Goal: Transaction & Acquisition: Purchase product/service

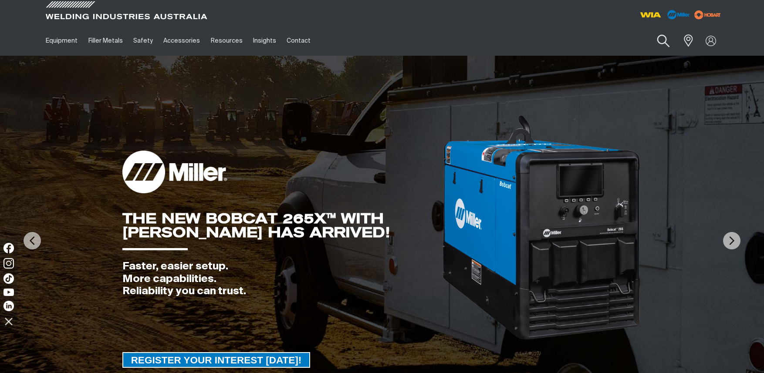
click at [661, 40] on button "Search products" at bounding box center [663, 41] width 35 height 25
click at [610, 41] on input "Search" at bounding box center [611, 41] width 134 height 20
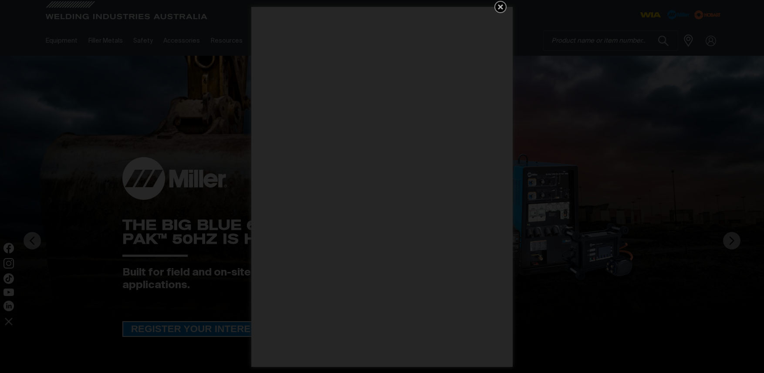
click at [499, 7] on icon "Get 5 WIA Welding Guides Free!" at bounding box center [500, 7] width 10 height 10
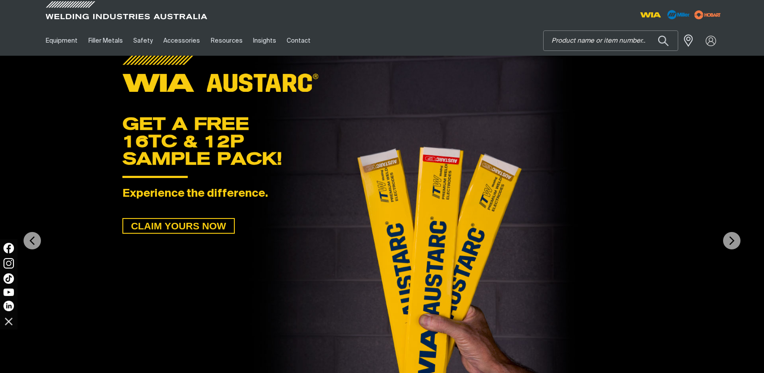
click at [577, 40] on input "Search" at bounding box center [611, 41] width 134 height 20
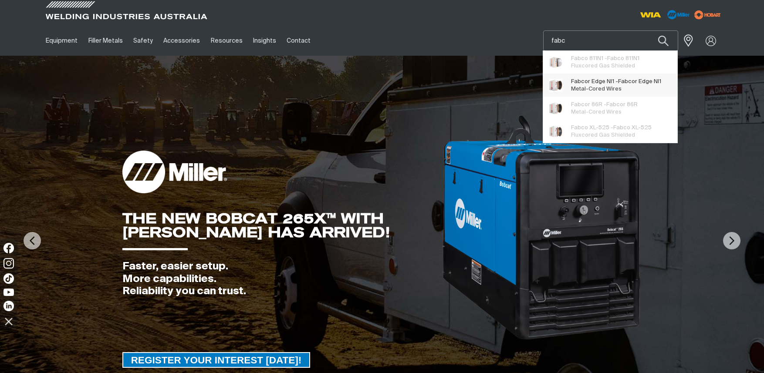
type input "fabc"
click at [605, 86] on span "Metal-Cored Wires" at bounding box center [596, 89] width 51 height 6
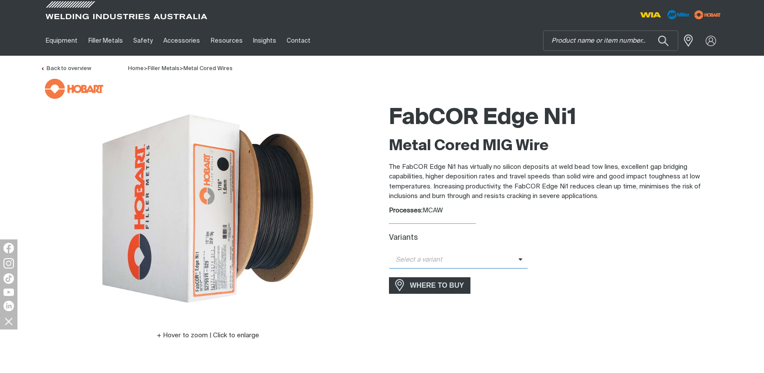
click at [520, 261] on icon at bounding box center [521, 259] width 4 height 7
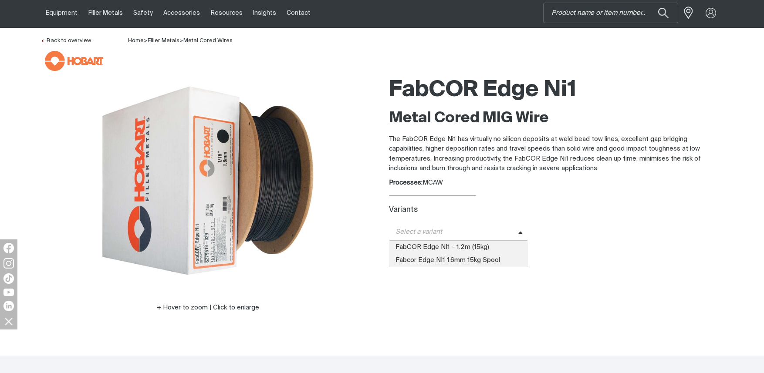
scroll to position [44, 0]
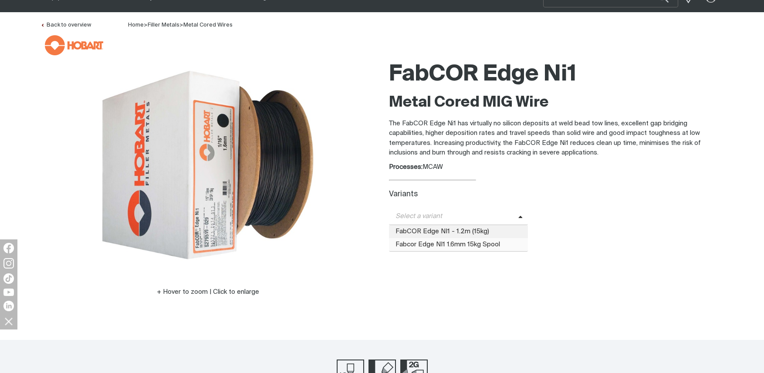
click at [453, 246] on span "Fabcor Edge NI1 1.6mm 15kg Spool" at bounding box center [458, 244] width 139 height 13
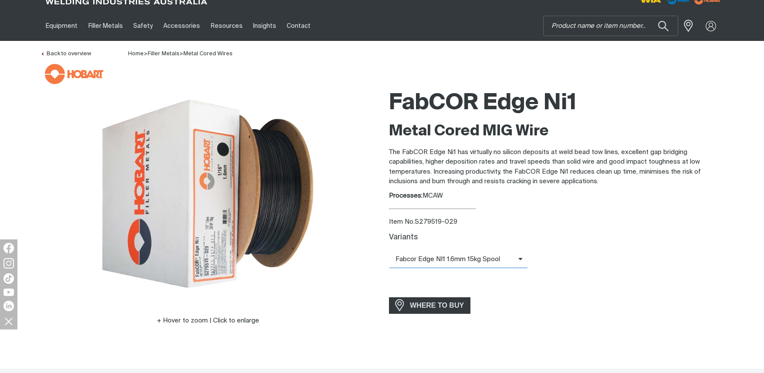
scroll to position [0, 0]
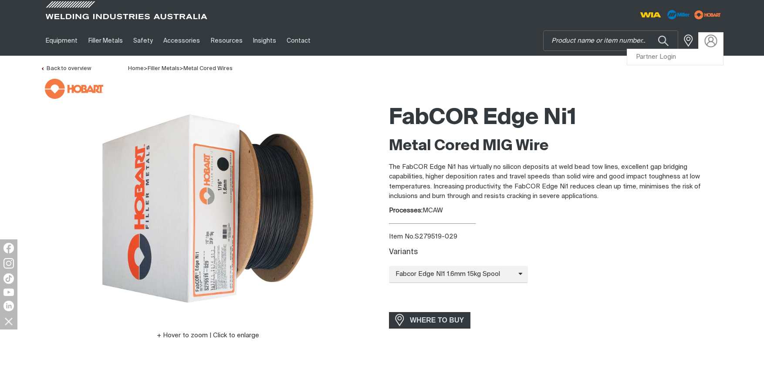
click at [710, 42] on img at bounding box center [711, 40] width 13 height 13
click at [666, 56] on link "Partner Login" at bounding box center [676, 57] width 96 height 16
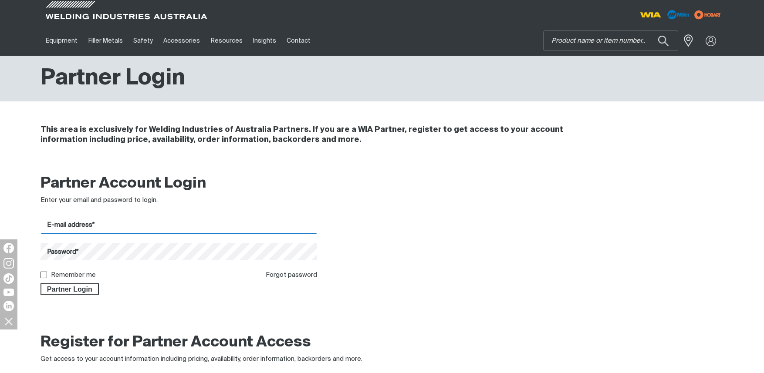
type input "[PERSON_NAME][EMAIL_ADDRESS][PERSON_NAME][DOMAIN_NAME]"
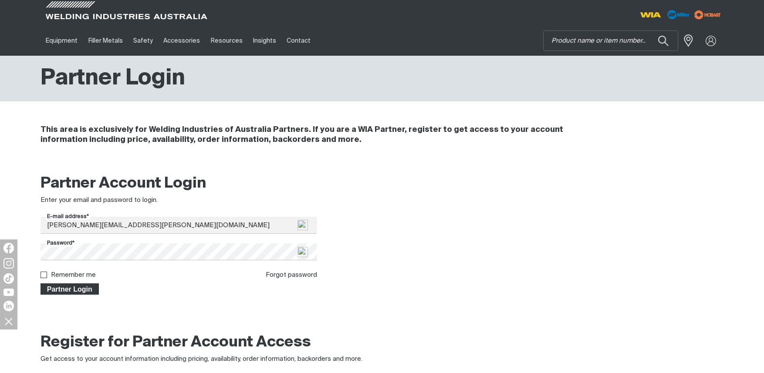
click at [76, 288] on span "Partner Login" at bounding box center [69, 289] width 57 height 11
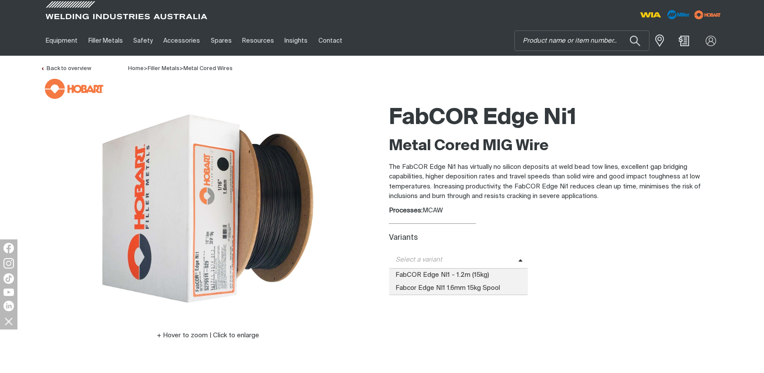
click at [522, 263] on span "Select a variant" at bounding box center [458, 260] width 139 height 17
click at [487, 288] on span "Fabcor Edge NI1 1.6mm 15kg Spool" at bounding box center [458, 288] width 139 height 13
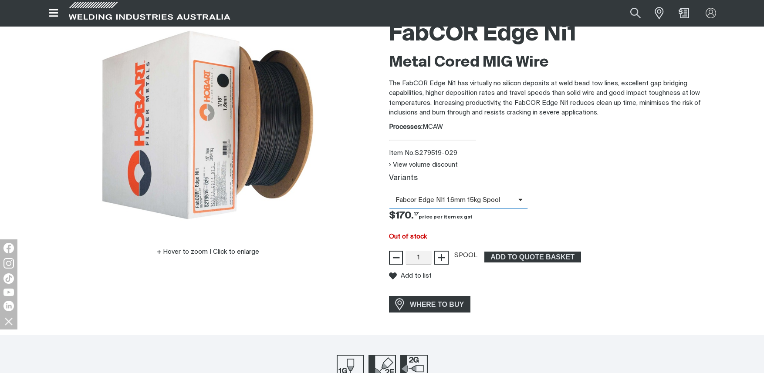
scroll to position [87, 0]
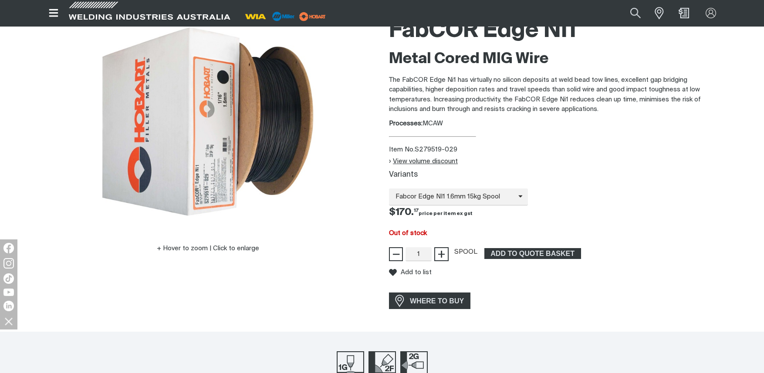
click at [419, 160] on button "View volume discount" at bounding box center [423, 161] width 69 height 7
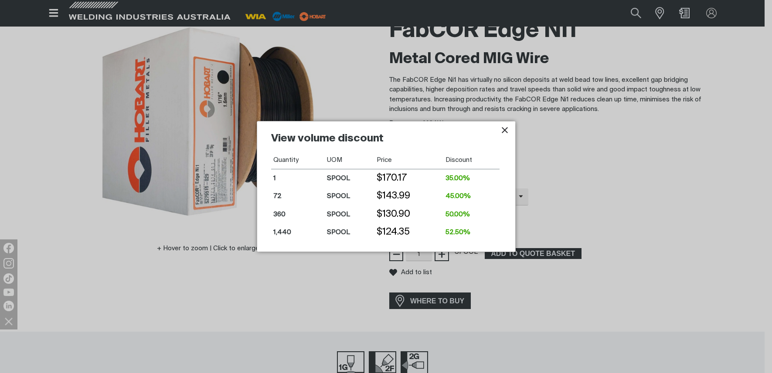
click at [504, 132] on icon "Close pop-up overlay" at bounding box center [504, 130] width 10 height 10
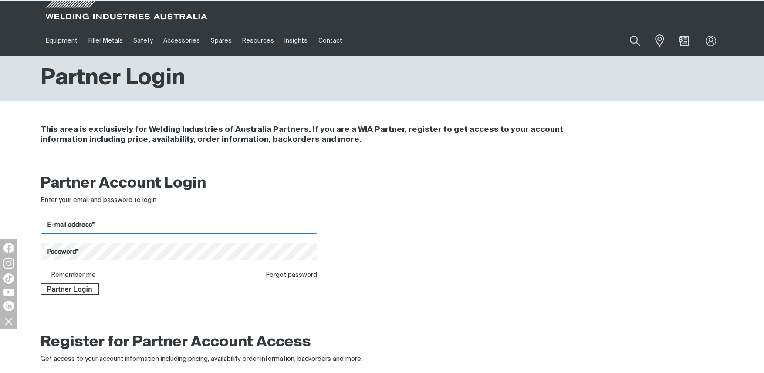
type input "[PERSON_NAME][EMAIL_ADDRESS][PERSON_NAME][DOMAIN_NAME]"
